Goal: Information Seeking & Learning: Learn about a topic

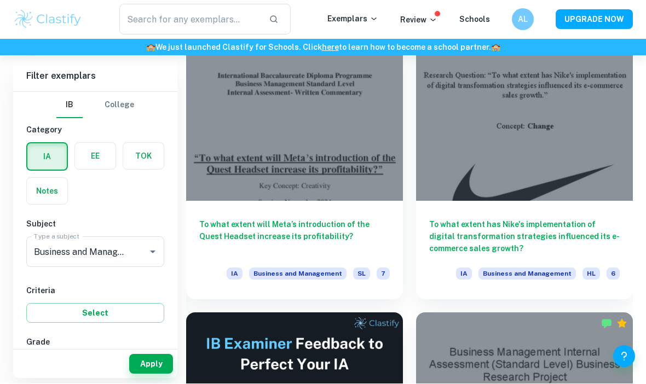
scroll to position [330, 0]
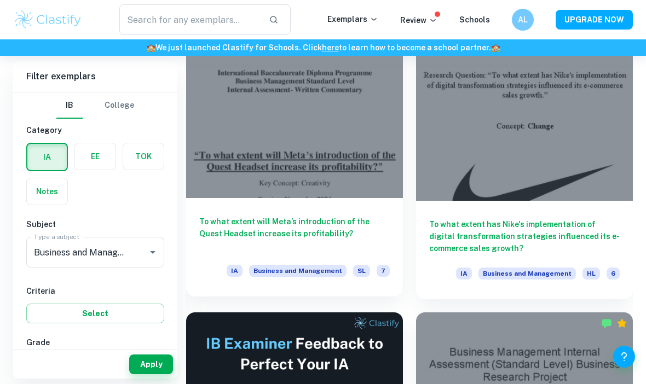
click at [371, 148] on div at bounding box center [294, 117] width 217 height 162
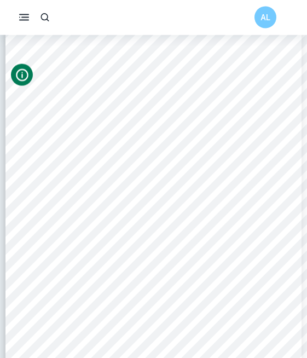
scroll to position [72, 0]
click at [21, 75] on icon "Info" at bounding box center [22, 75] width 15 height 15
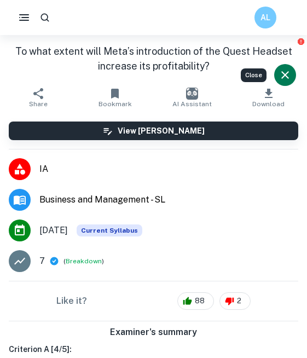
click at [288, 78] on icon "Close" at bounding box center [285, 75] width 8 height 8
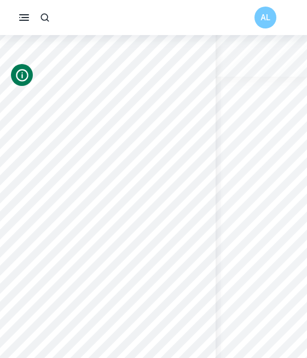
scroll to position [1003, 86]
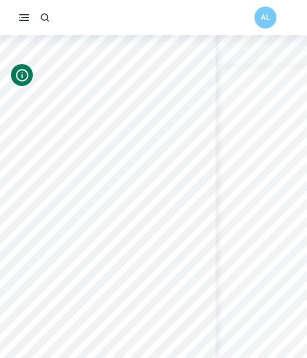
click at [283, 11] on div "AL" at bounding box center [276, 18] width 44 height 22
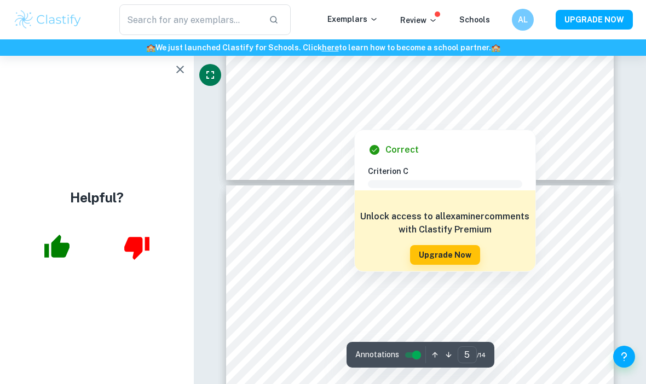
scroll to position [2256, 0]
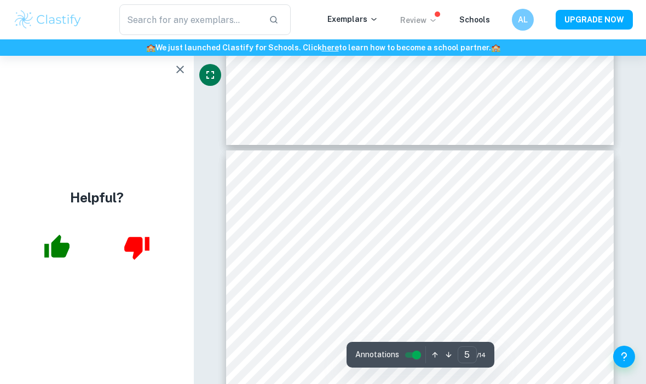
click at [420, 26] on p "Review" at bounding box center [418, 20] width 37 height 12
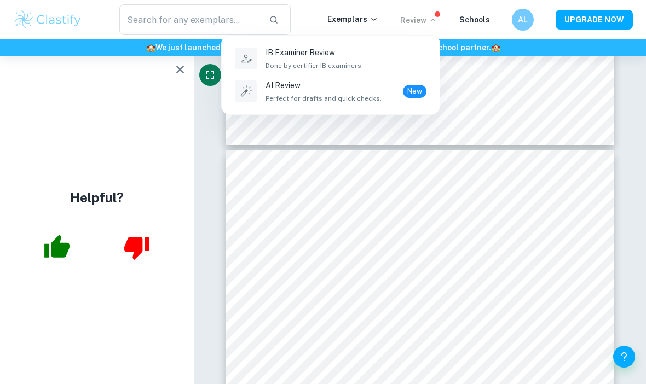
click at [435, 113] on ul "IB Examiner Review Done by certifier IB examiners. AI Review Perfect for drafts…" at bounding box center [331, 75] width 218 height 79
click at [457, 131] on div at bounding box center [323, 192] width 646 height 384
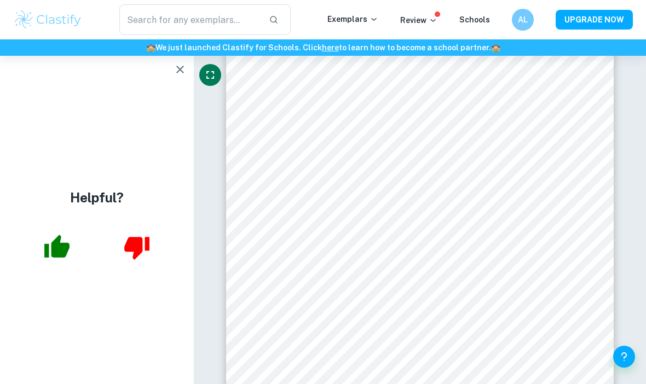
scroll to position [4734, 0]
drag, startPoint x: 72, startPoint y: 3, endPoint x: -1, endPoint y: -4735, distance: 4738.3
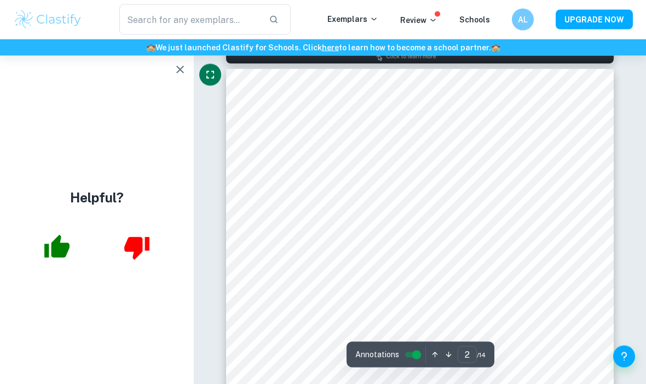
type input "1"
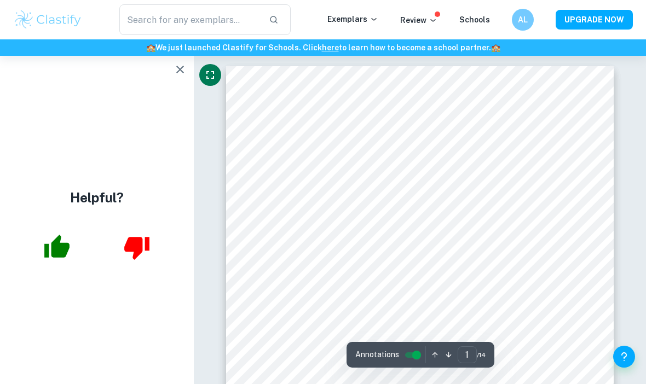
scroll to position [0, 0]
